Goal: Task Accomplishment & Management: Manage account settings

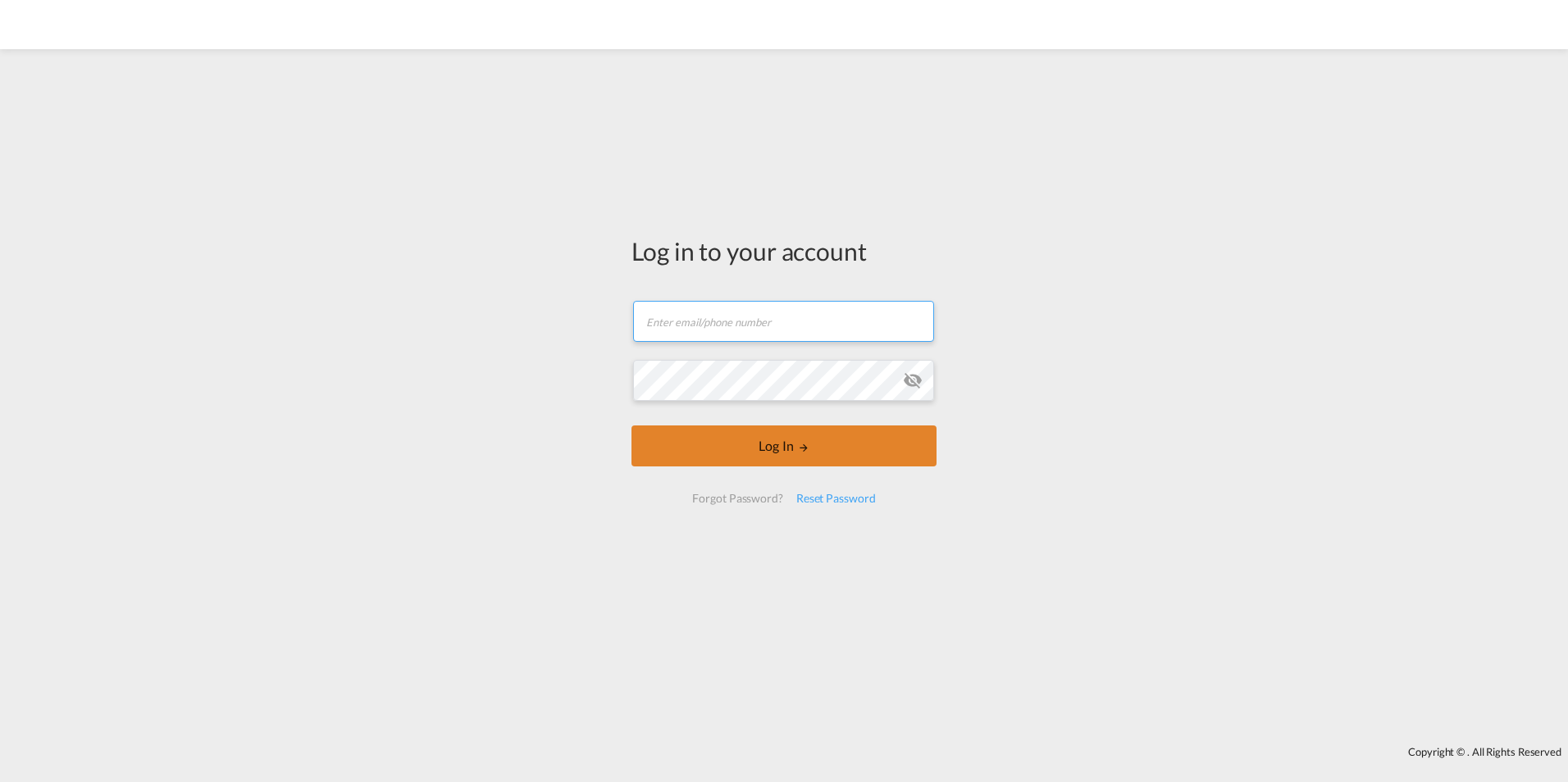
type input "[PERSON_NAME][EMAIL_ADDRESS][PERSON_NAME][DOMAIN_NAME]"
click at [809, 447] on md-icon "LOGIN" at bounding box center [804, 448] width 12 height 12
type input "[PERSON_NAME][EMAIL_ADDRESS][PERSON_NAME][DOMAIN_NAME]"
click at [793, 442] on button "Log In" at bounding box center [784, 446] width 305 height 41
